Goal: Navigation & Orientation: Understand site structure

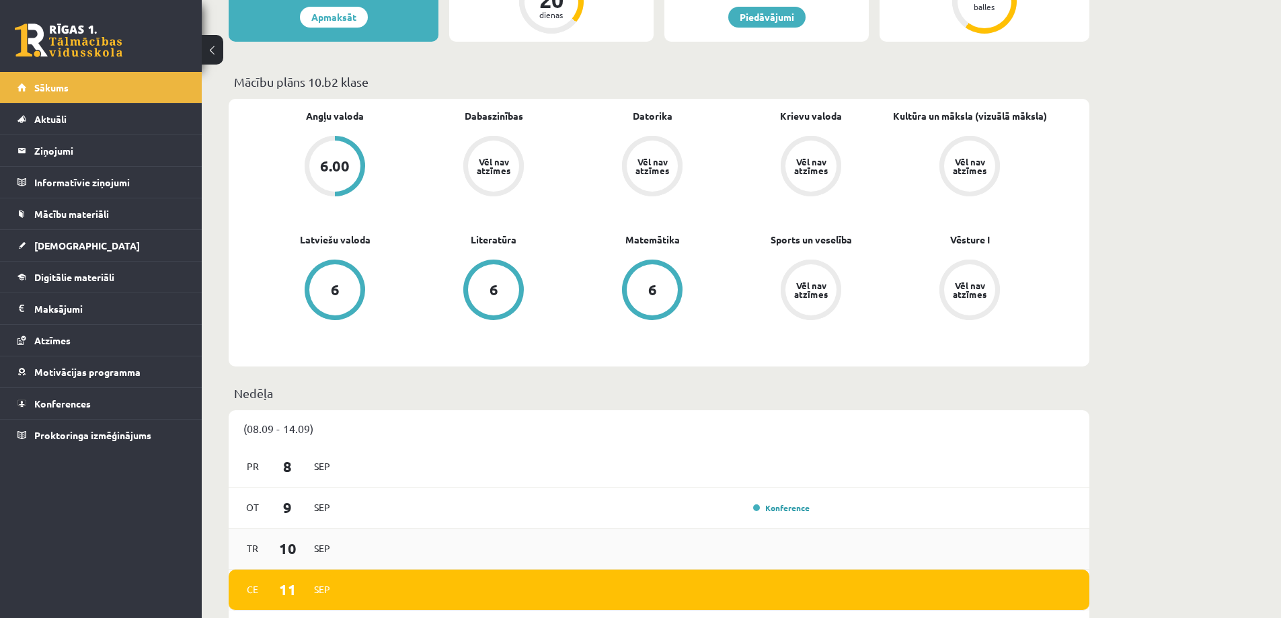
scroll to position [673, 0]
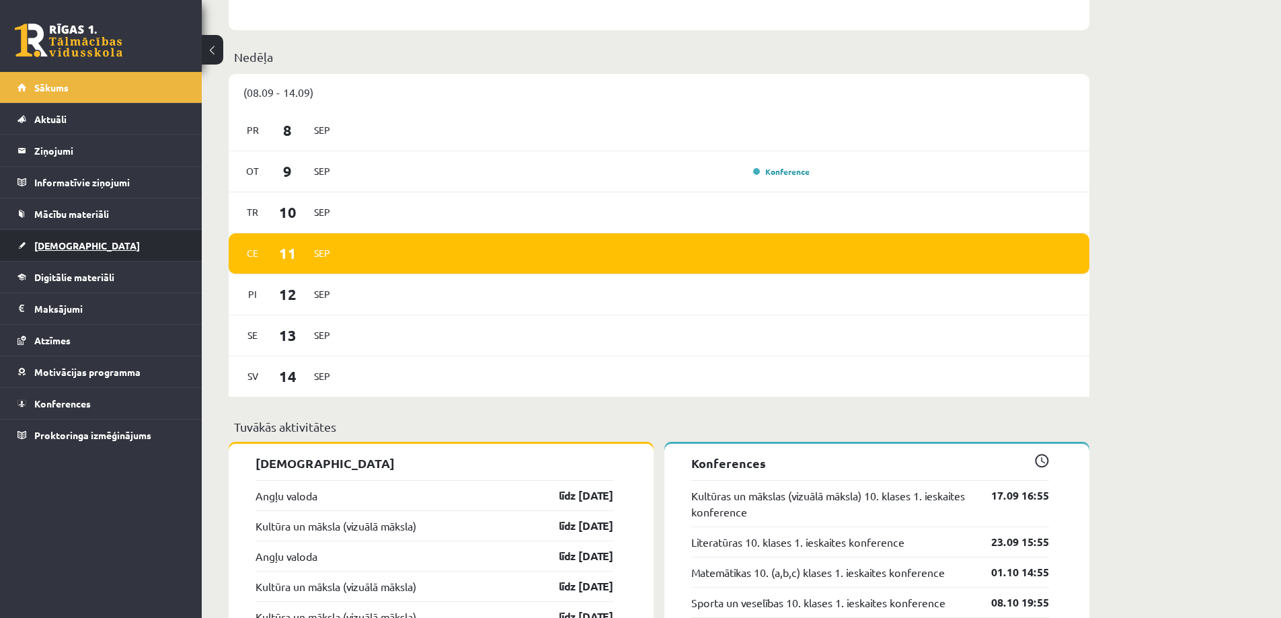
click at [51, 245] on span "[DEMOGRAPHIC_DATA]" at bounding box center [87, 245] width 106 height 12
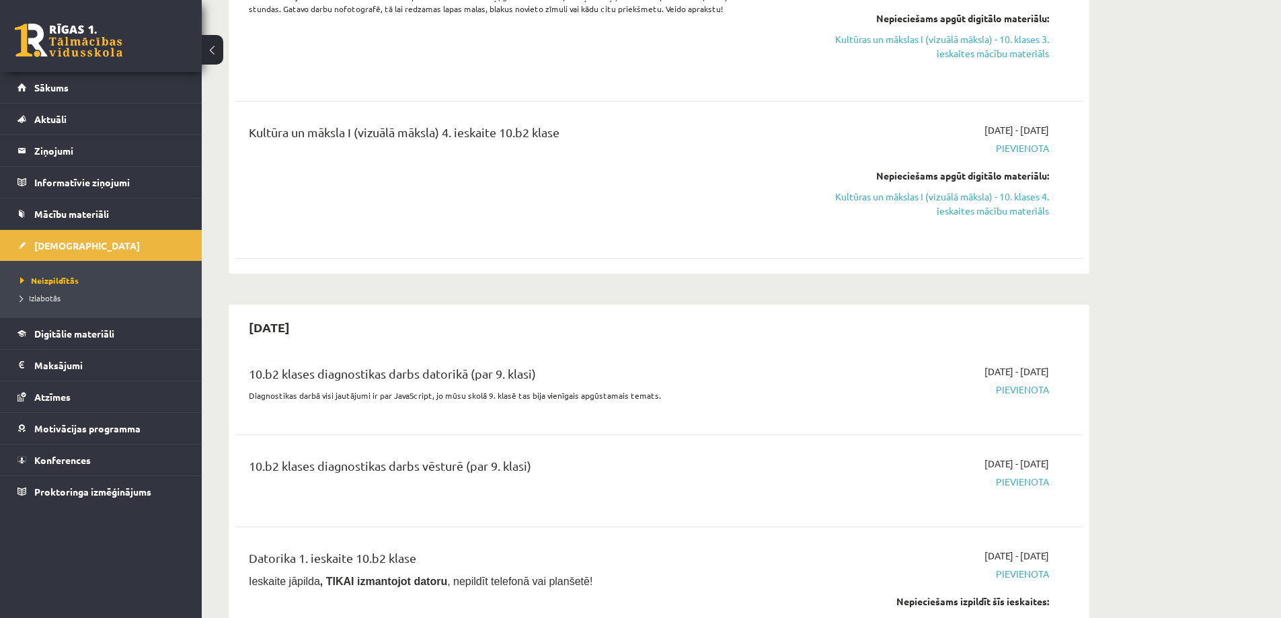
scroll to position [942, 0]
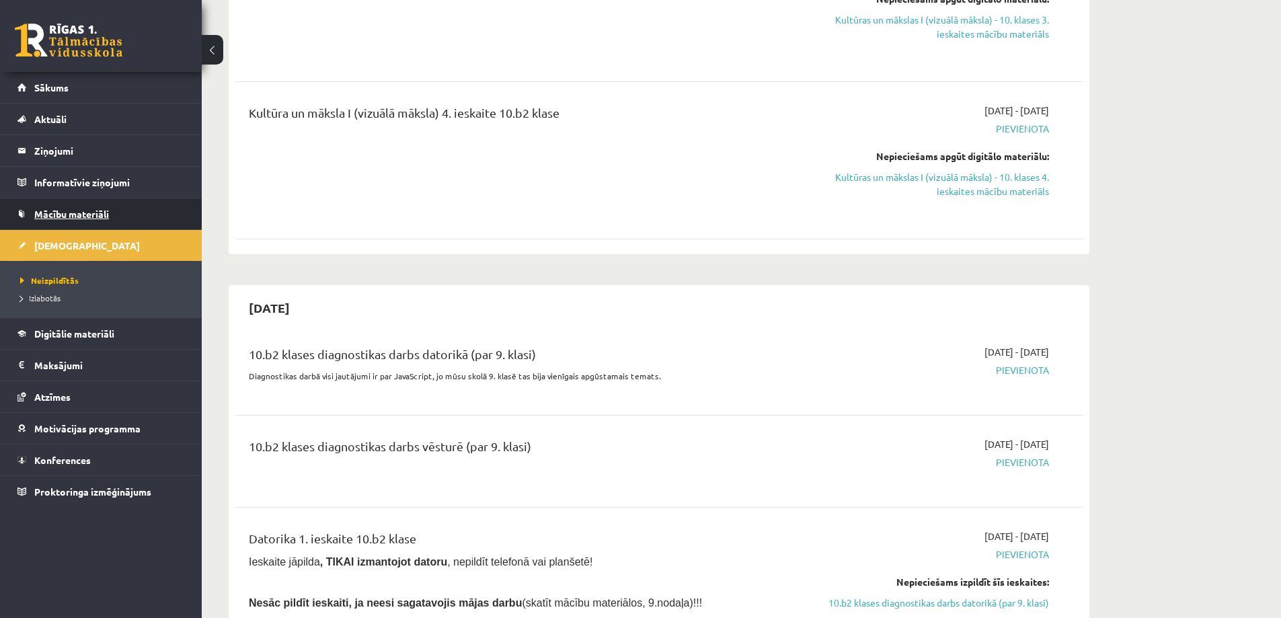
click at [54, 218] on span "Mācību materiāli" at bounding box center [71, 214] width 75 height 12
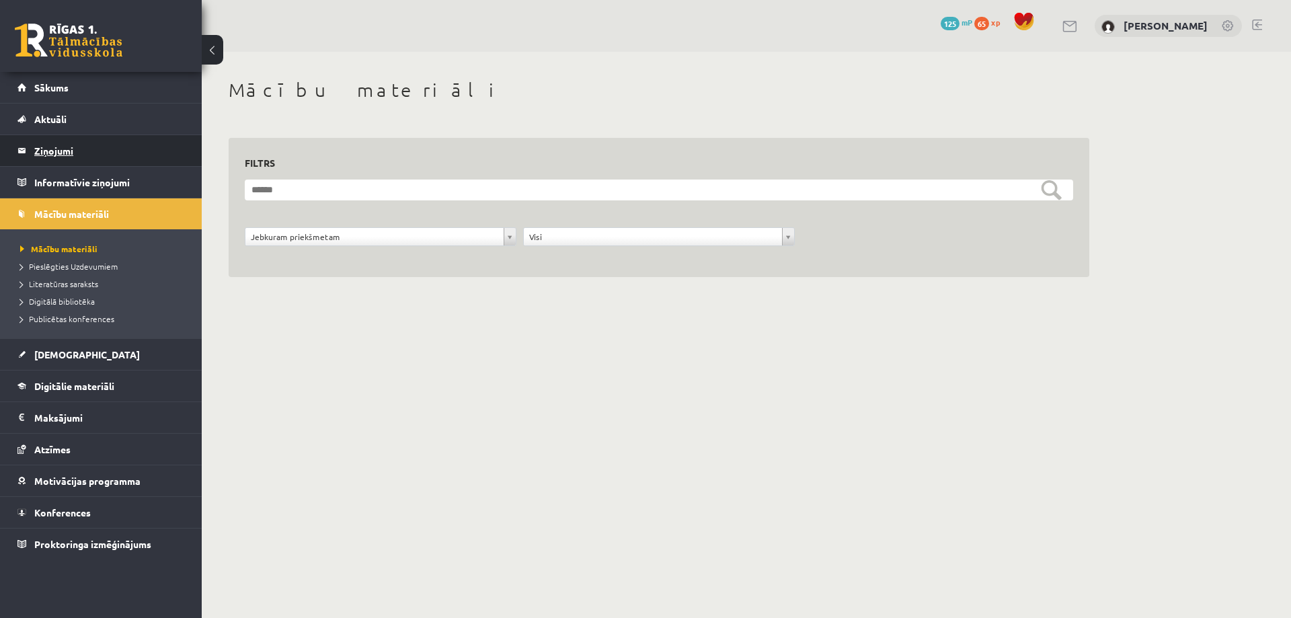
click at [56, 149] on legend "Ziņojumi 0" at bounding box center [109, 150] width 151 height 31
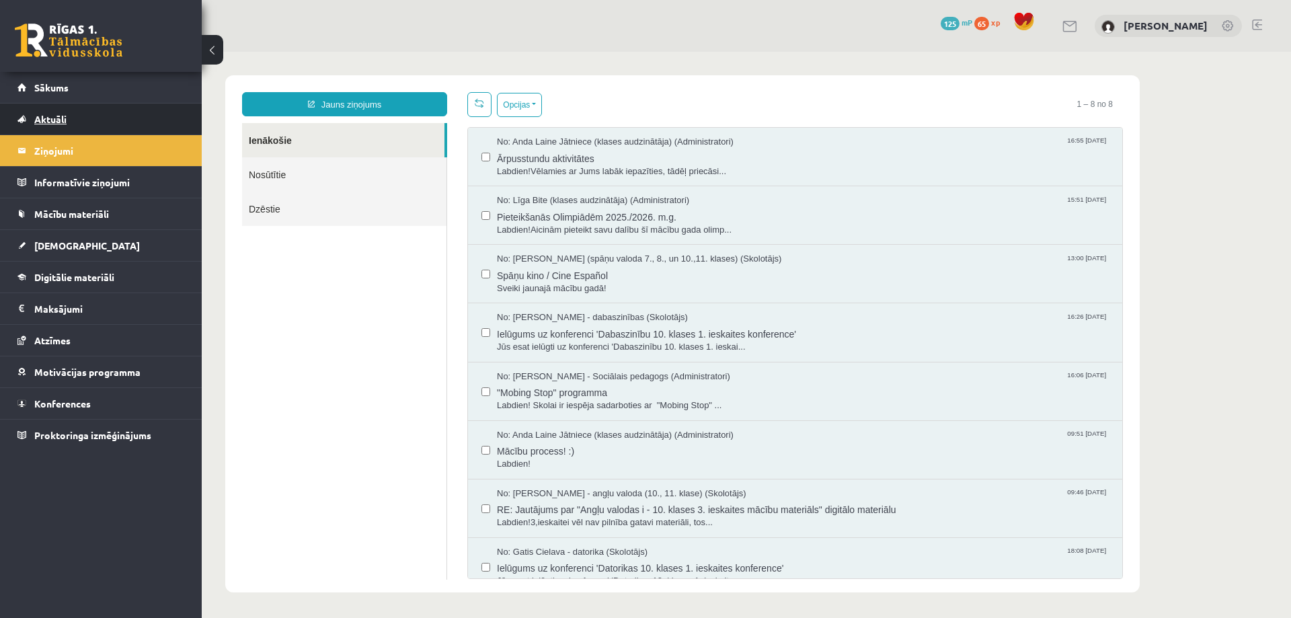
click at [63, 114] on span "Aktuāli" at bounding box center [50, 119] width 32 height 12
